Goal: Task Accomplishment & Management: Manage account settings

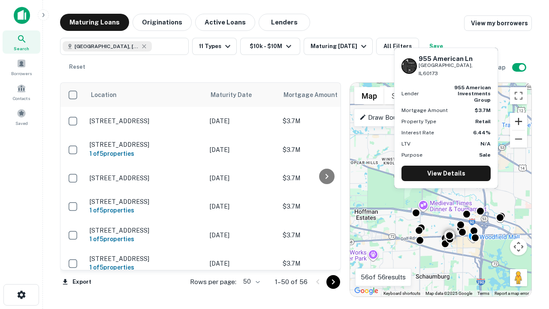
click at [519, 121] on button "Zoom in" at bounding box center [518, 121] width 17 height 17
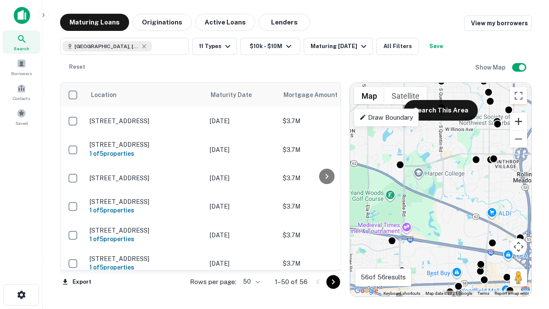
click at [519, 121] on button "Zoom in" at bounding box center [518, 121] width 17 height 17
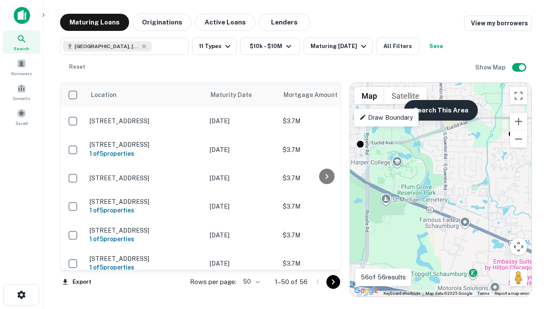
click at [441, 110] on button "Search This Area" at bounding box center [441, 110] width 74 height 21
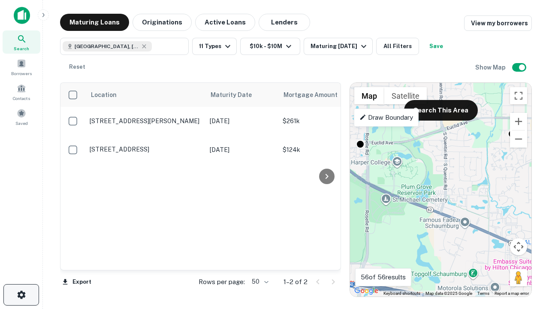
click at [21, 295] on icon "button" at bounding box center [21, 295] width 10 height 10
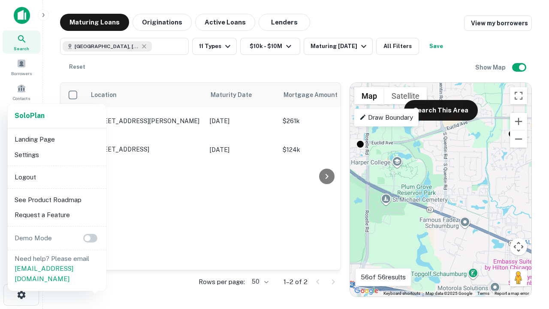
click at [57, 177] on li "Logout" at bounding box center [57, 176] width 92 height 15
